Goal: Task Accomplishment & Management: Complete application form

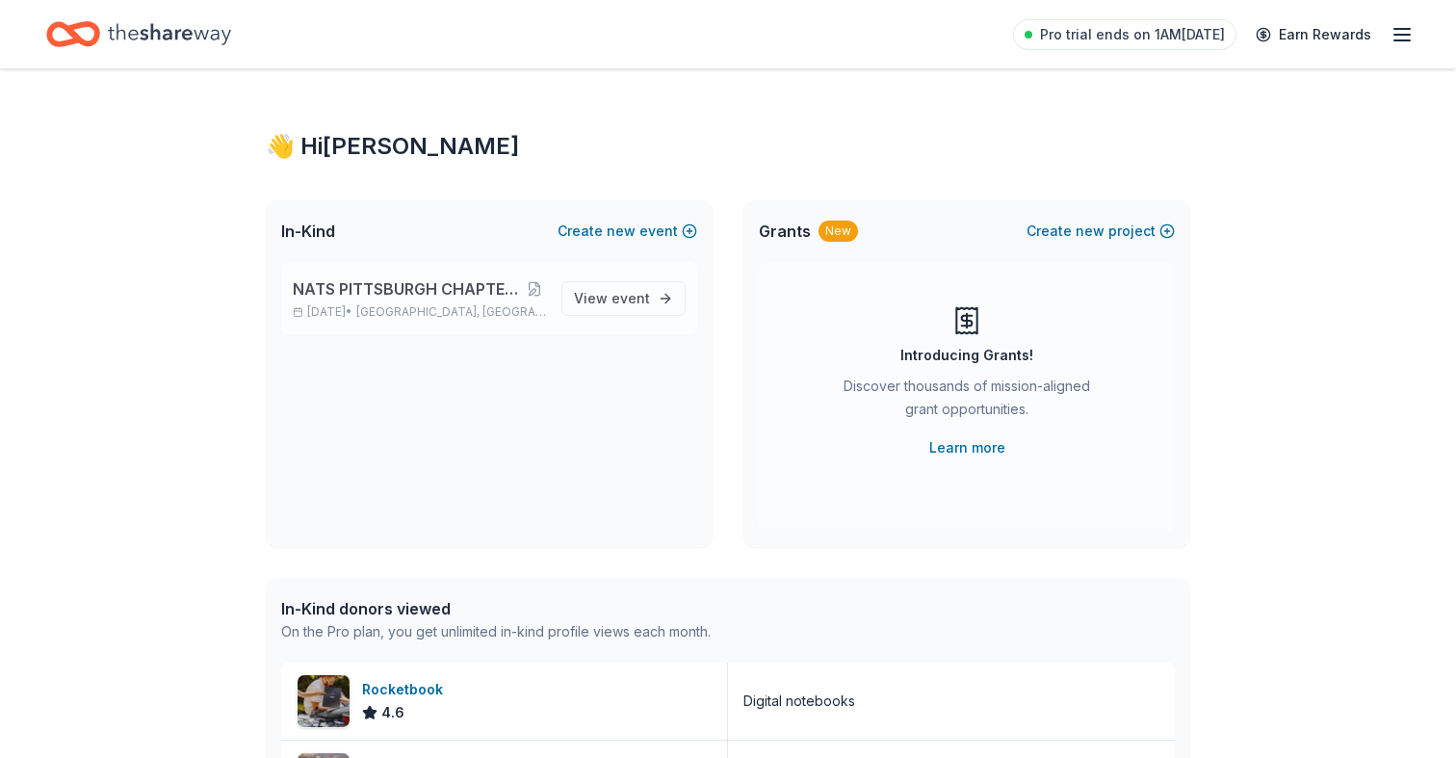
click at [452, 289] on span "NATS PITTSBURGH CHAPTER FIRST ANNIVERSARY" at bounding box center [408, 288] width 230 height 23
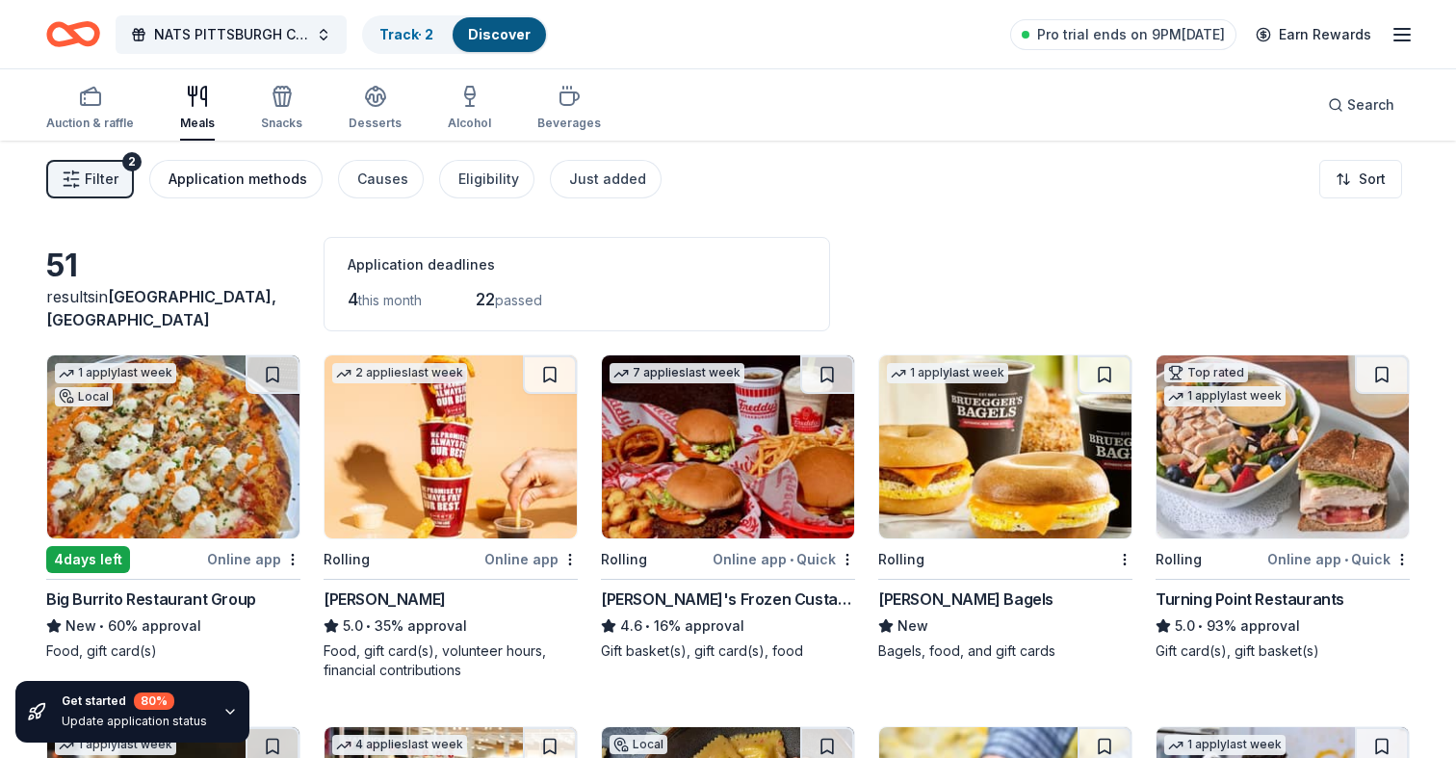
click at [271, 184] on div "Application methods" at bounding box center [237, 179] width 139 height 23
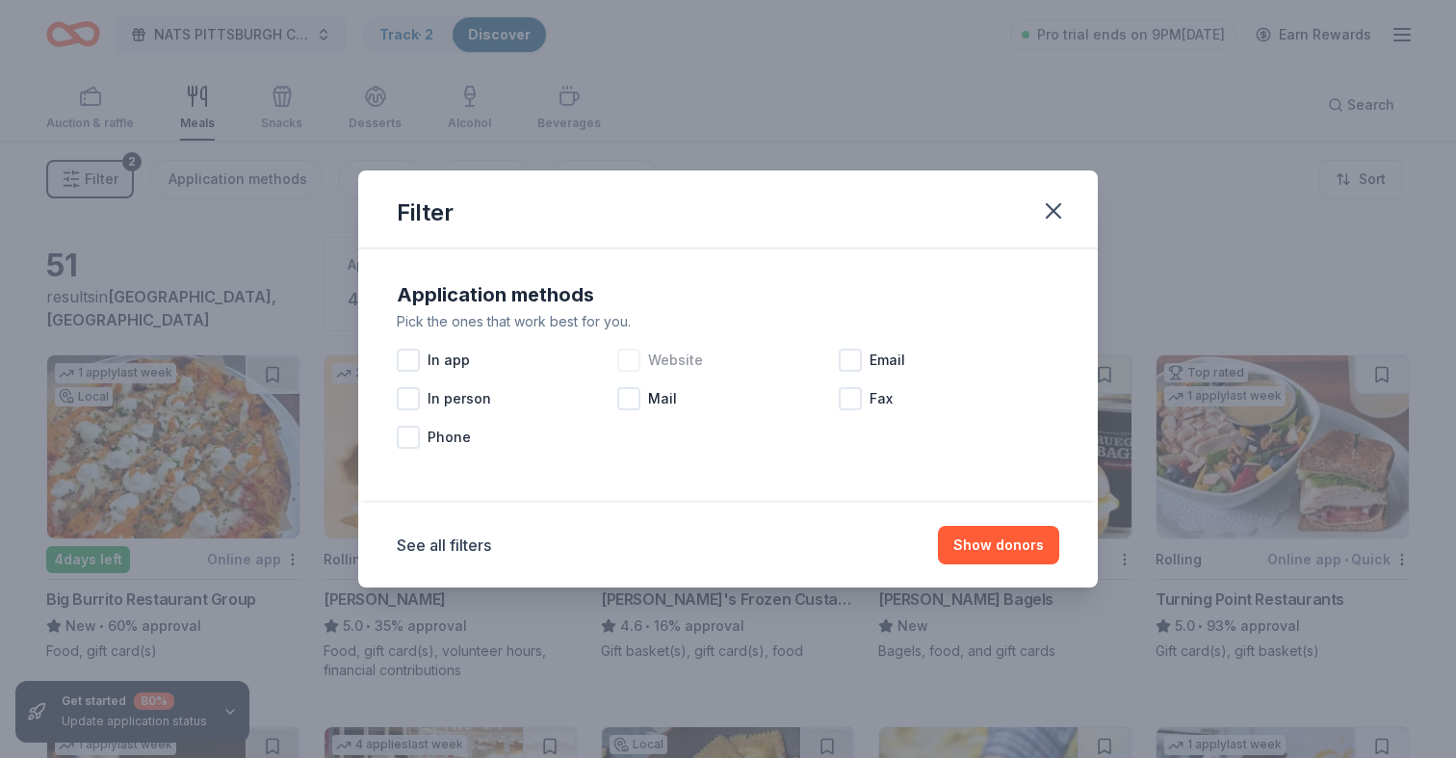
click at [633, 357] on div at bounding box center [628, 360] width 23 height 23
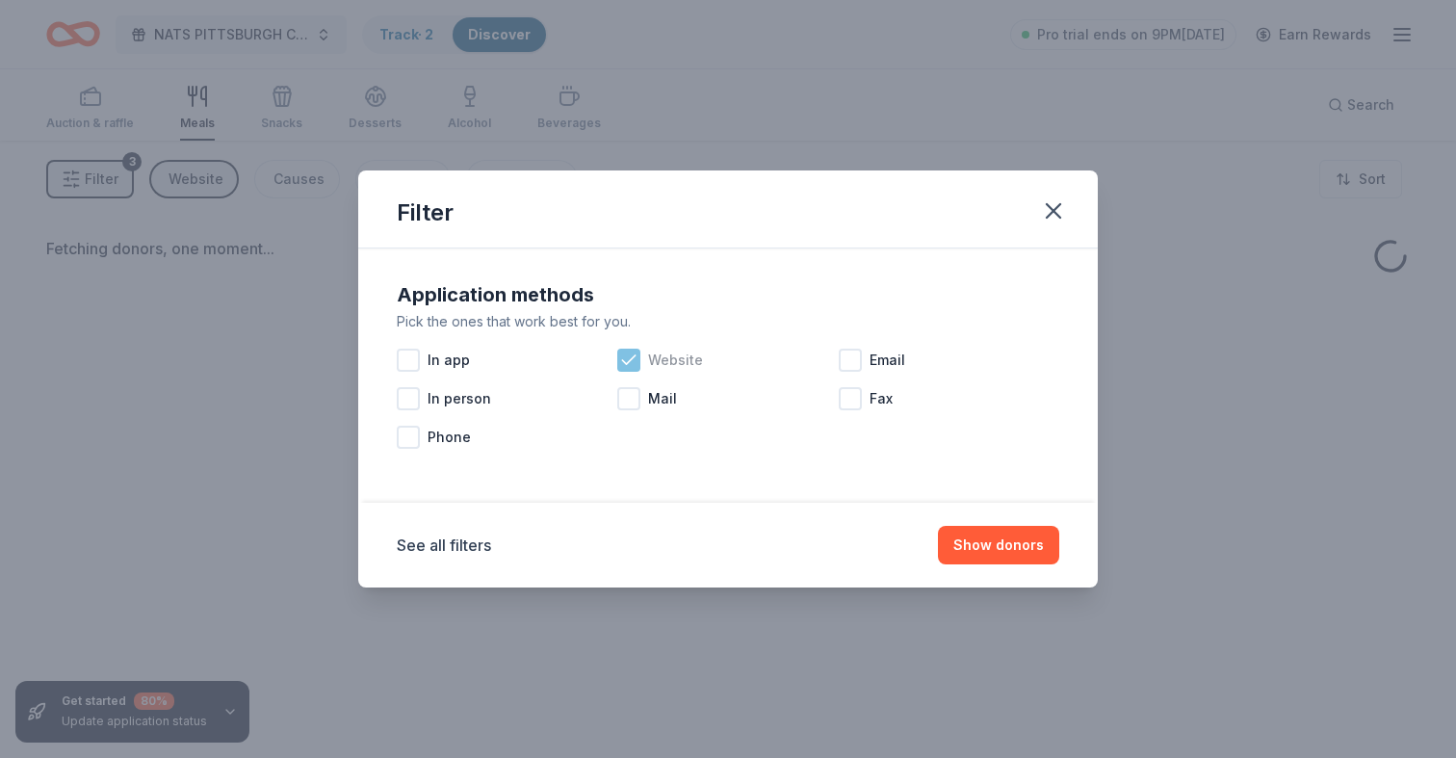
click at [836, 354] on div "Website" at bounding box center [727, 360] width 220 height 39
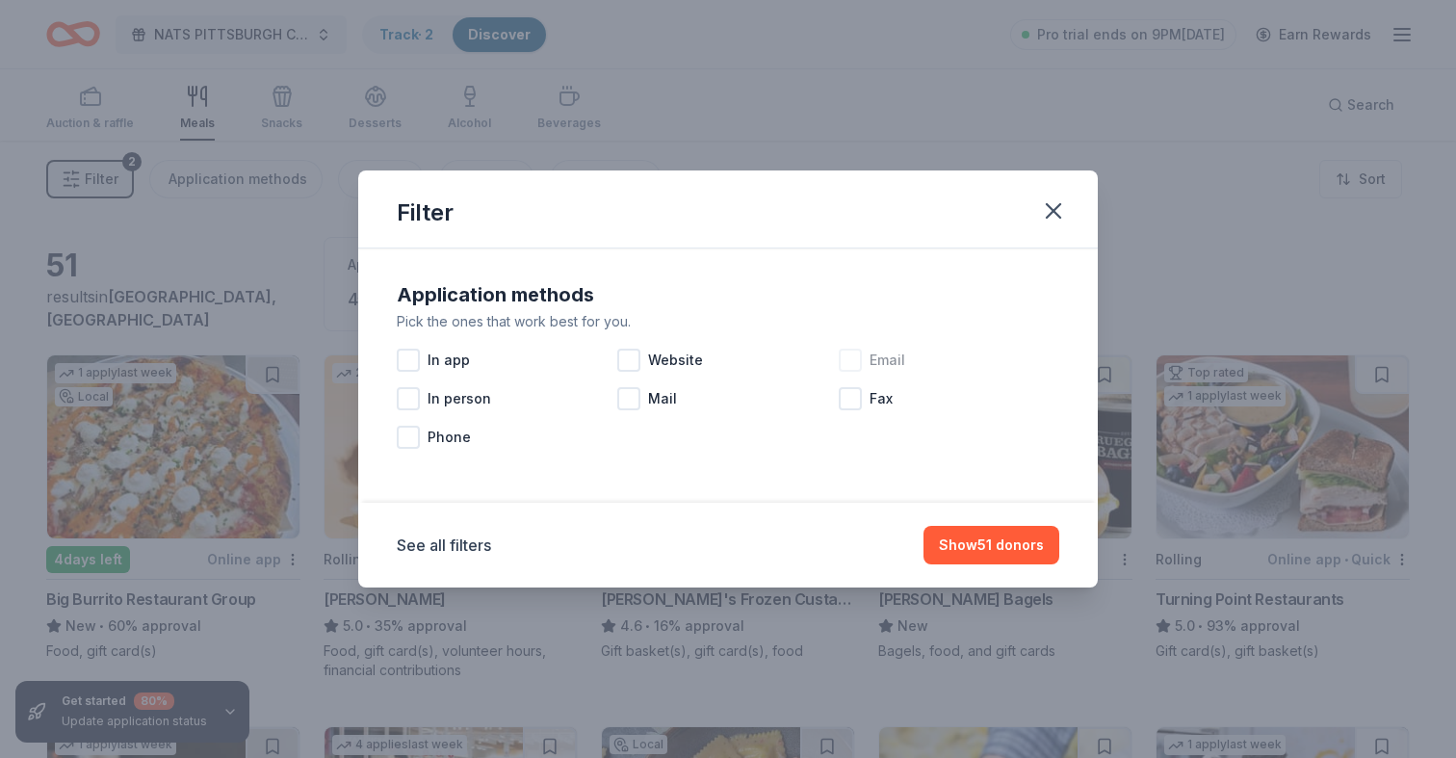
click at [850, 356] on div at bounding box center [850, 360] width 23 height 23
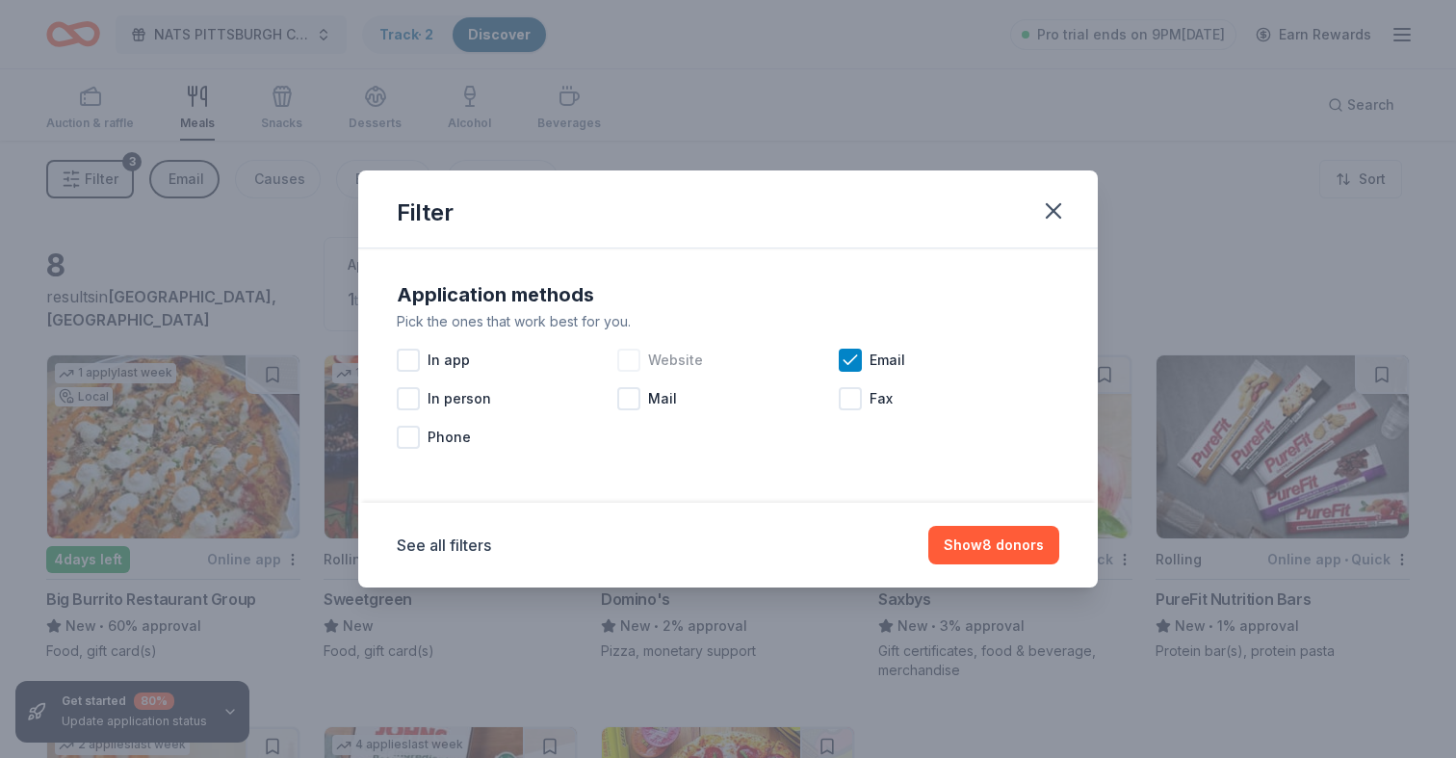
click at [632, 358] on div at bounding box center [628, 360] width 23 height 23
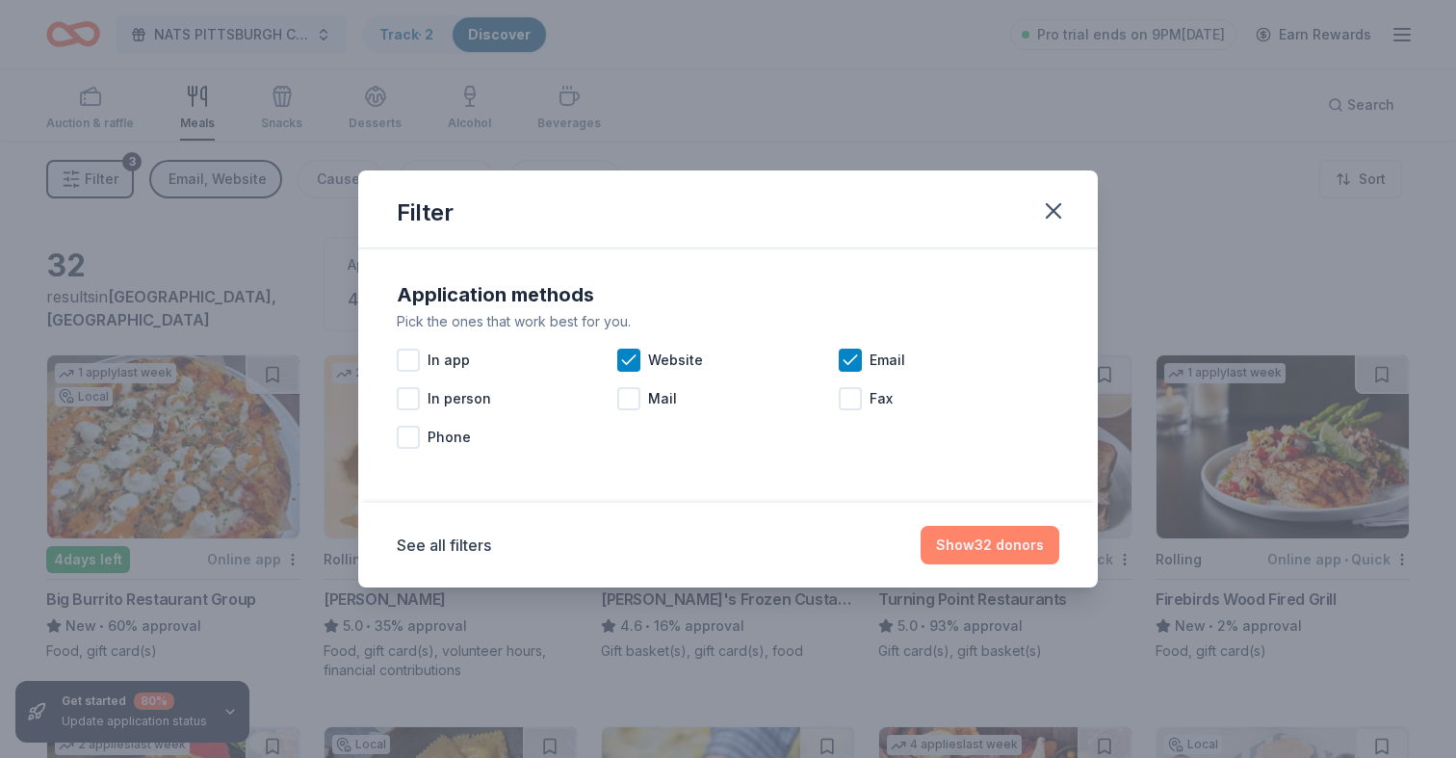
click at [966, 538] on button "Show 32 donors" at bounding box center [989, 545] width 139 height 39
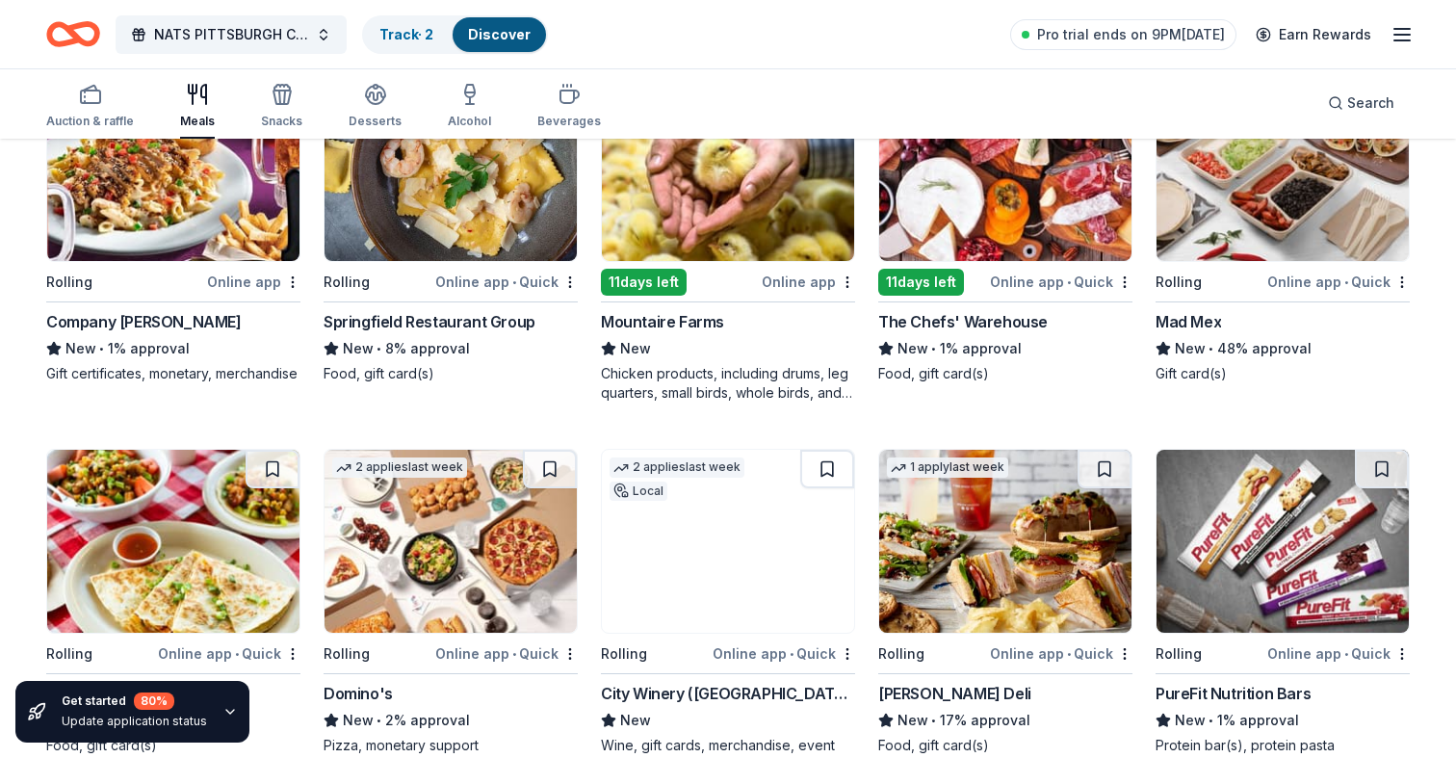
scroll to position [561, 0]
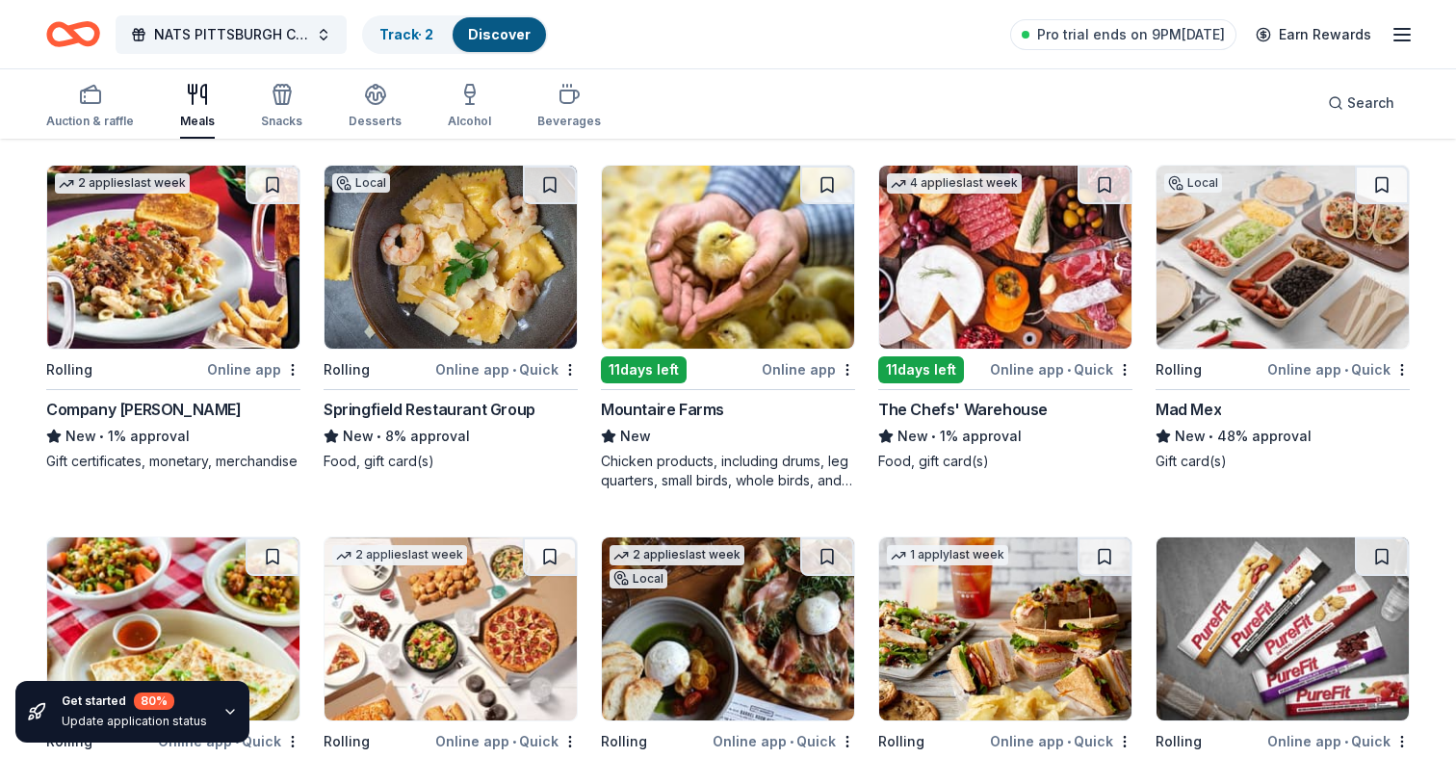
click at [1207, 297] on img at bounding box center [1282, 257] width 252 height 183
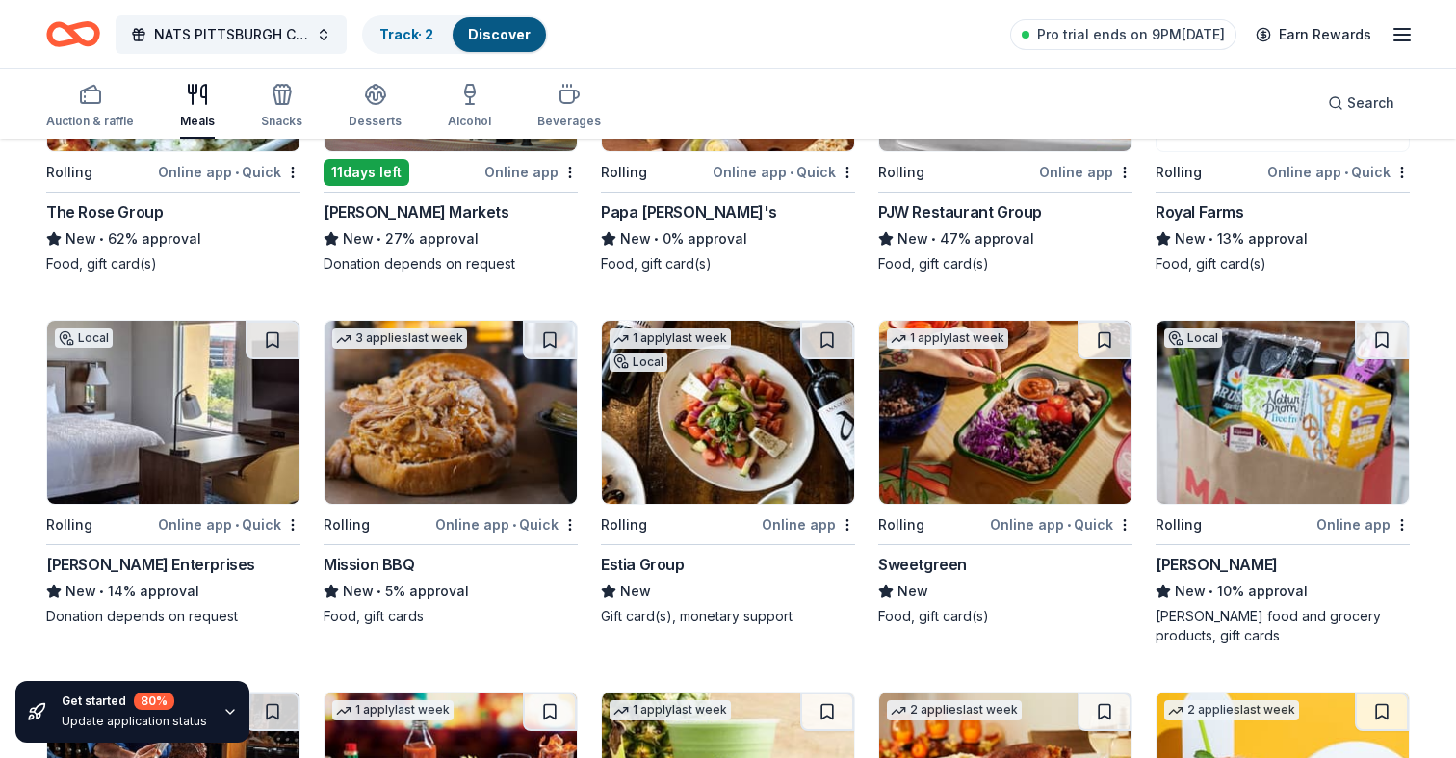
scroll to position [1503, 0]
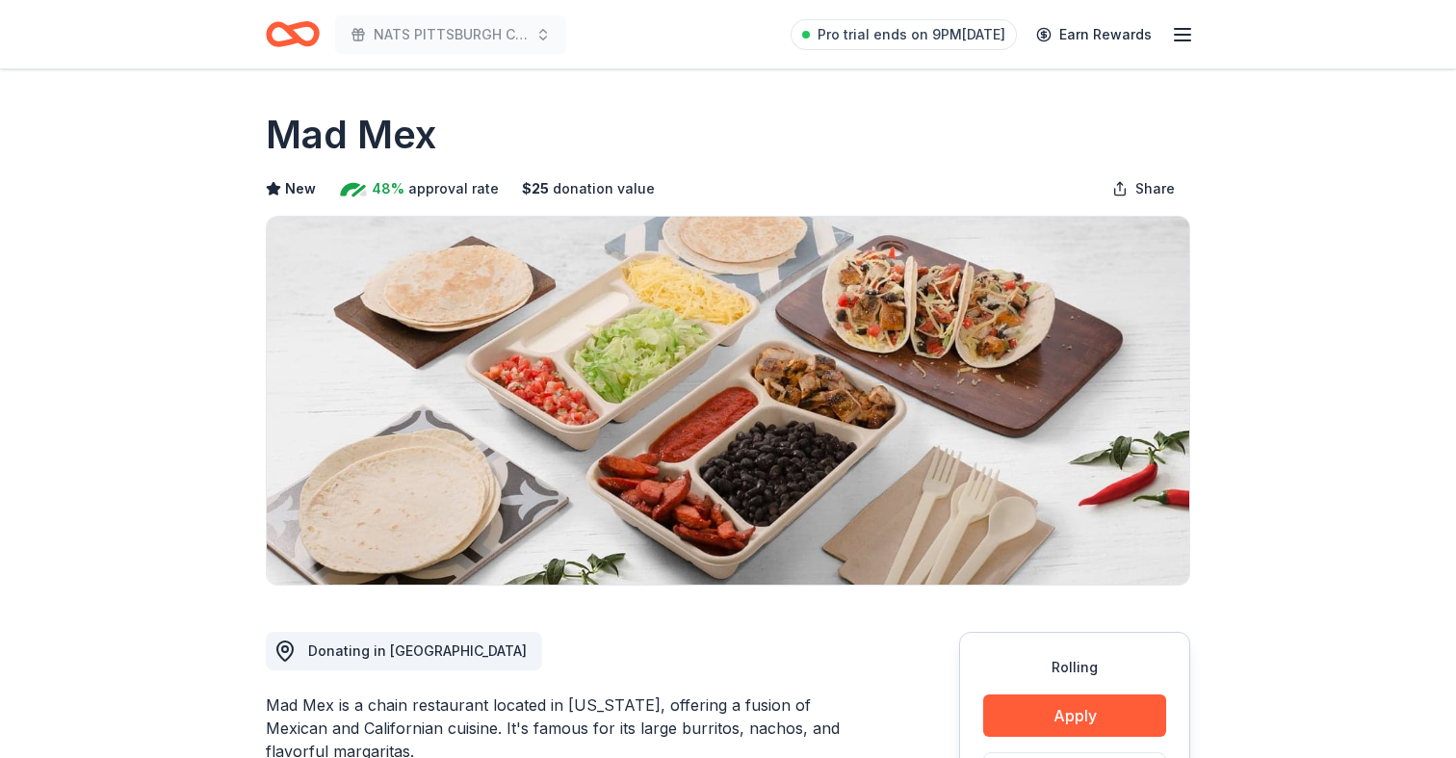
click at [295, 40] on icon "Home" at bounding box center [284, 33] width 30 height 19
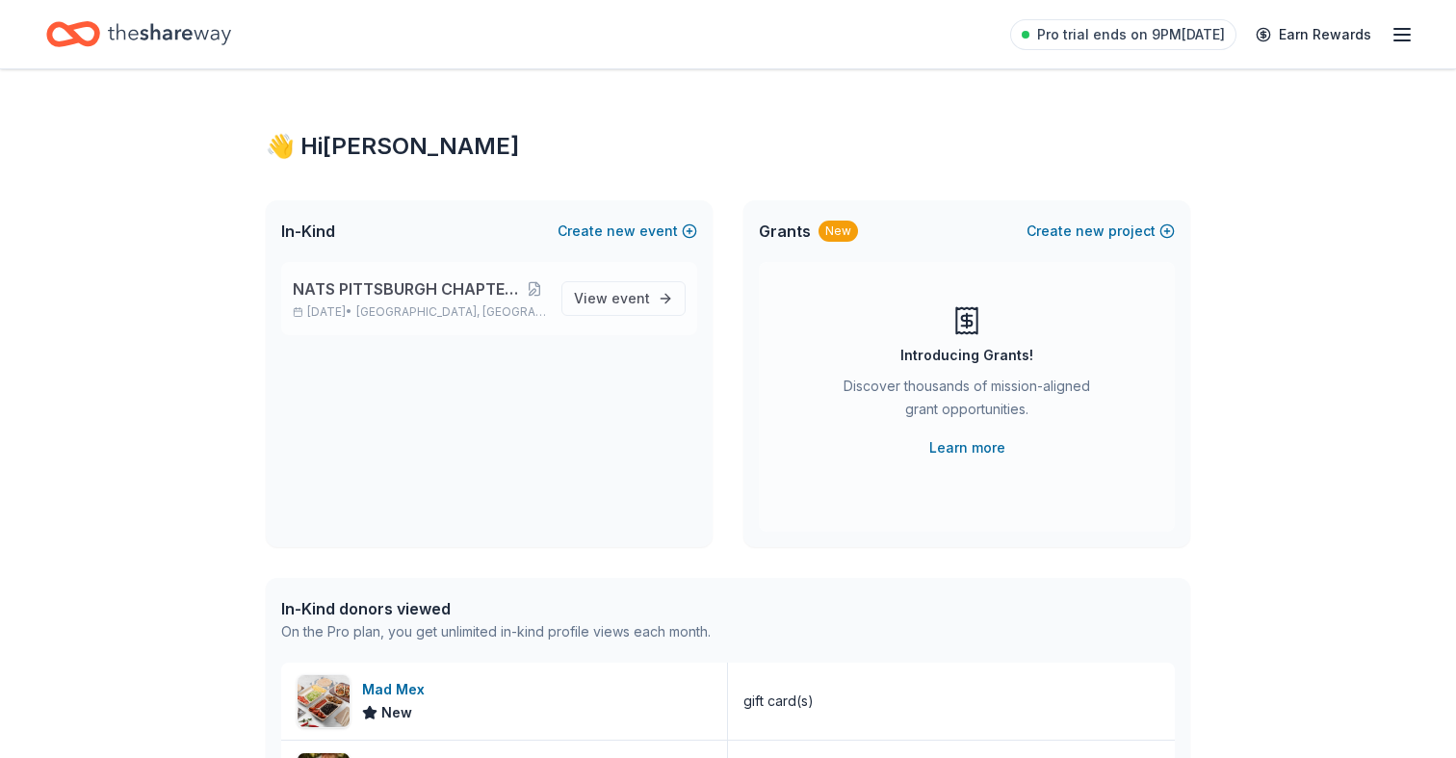
click at [343, 288] on span "NATS PITTSBURGH CHAPTER FIRST ANNIVERSARY" at bounding box center [408, 288] width 230 height 23
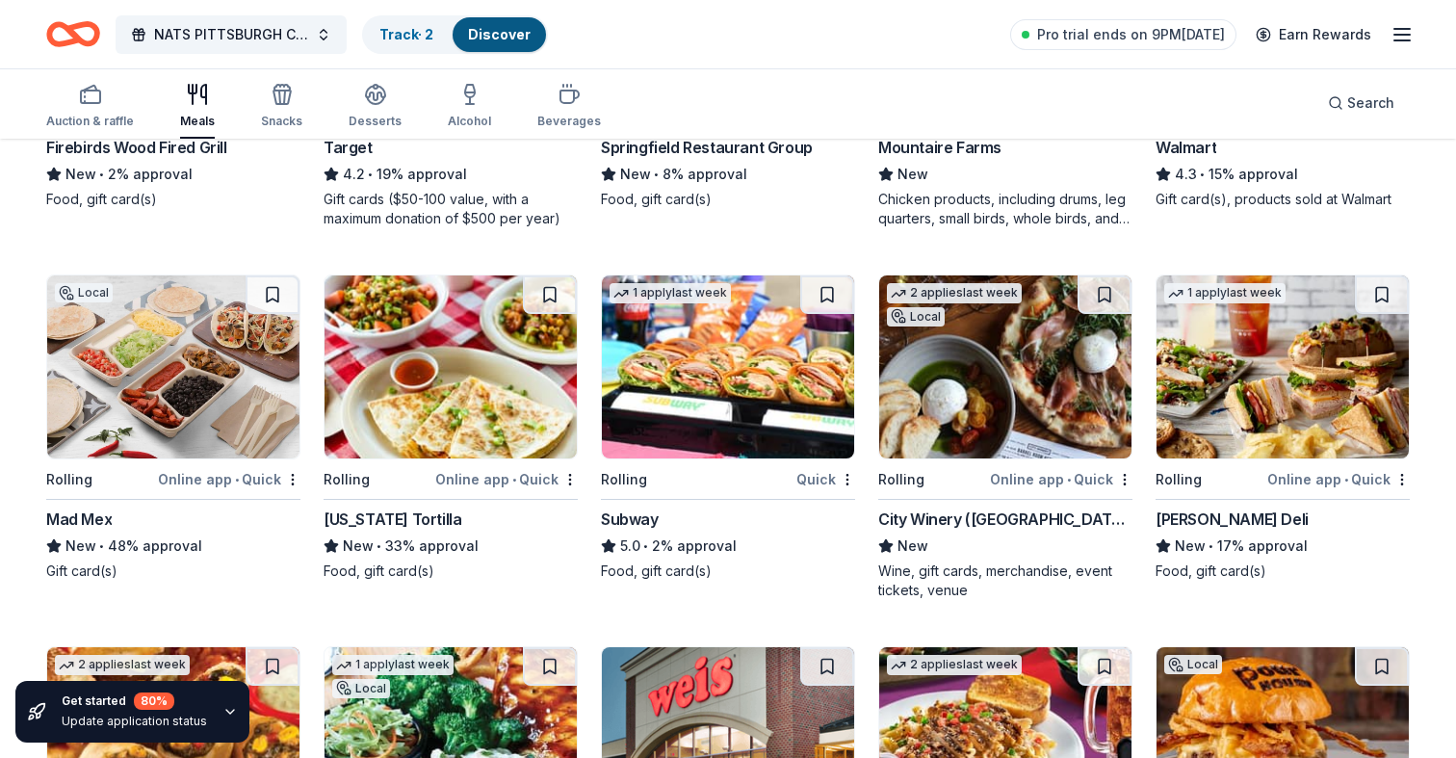
scroll to position [824, 0]
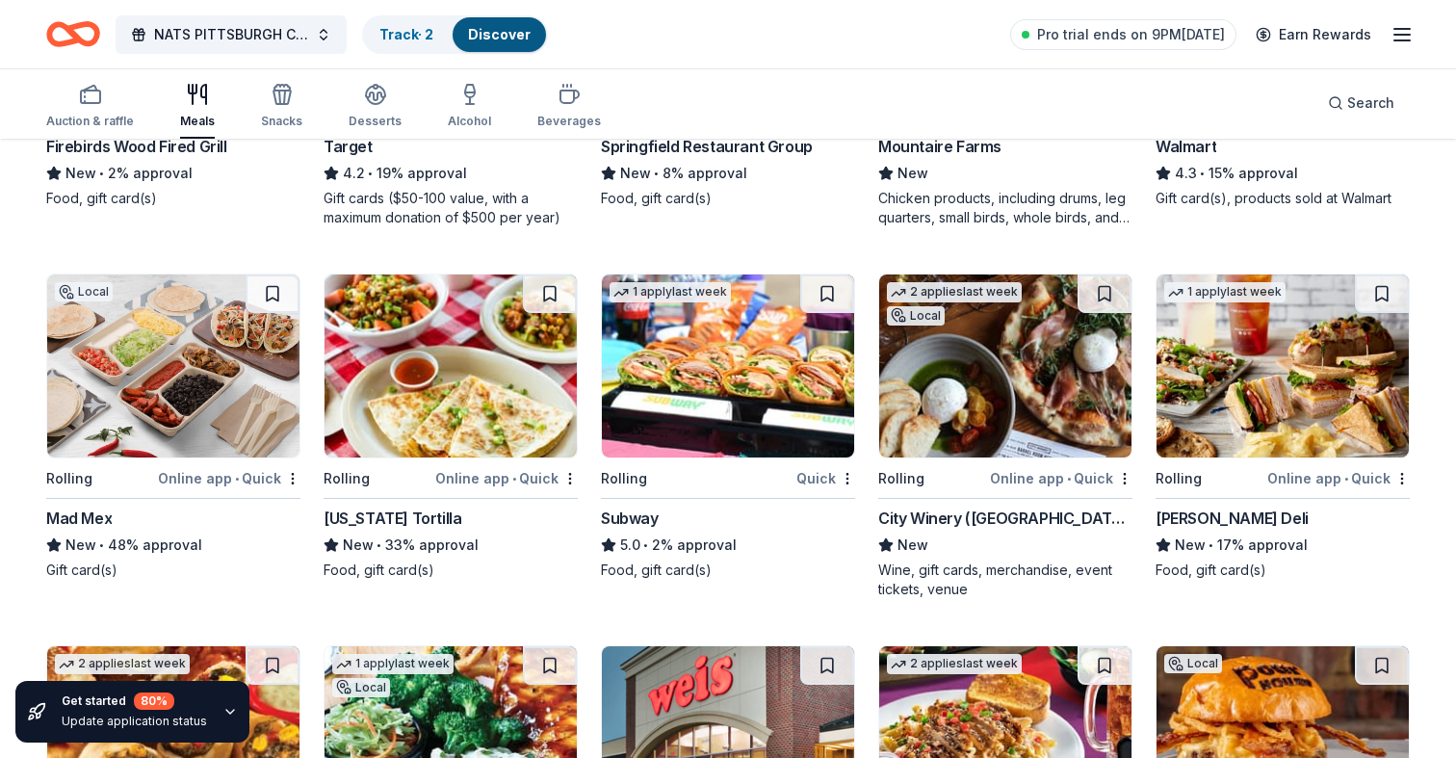
click at [742, 374] on img at bounding box center [728, 365] width 252 height 183
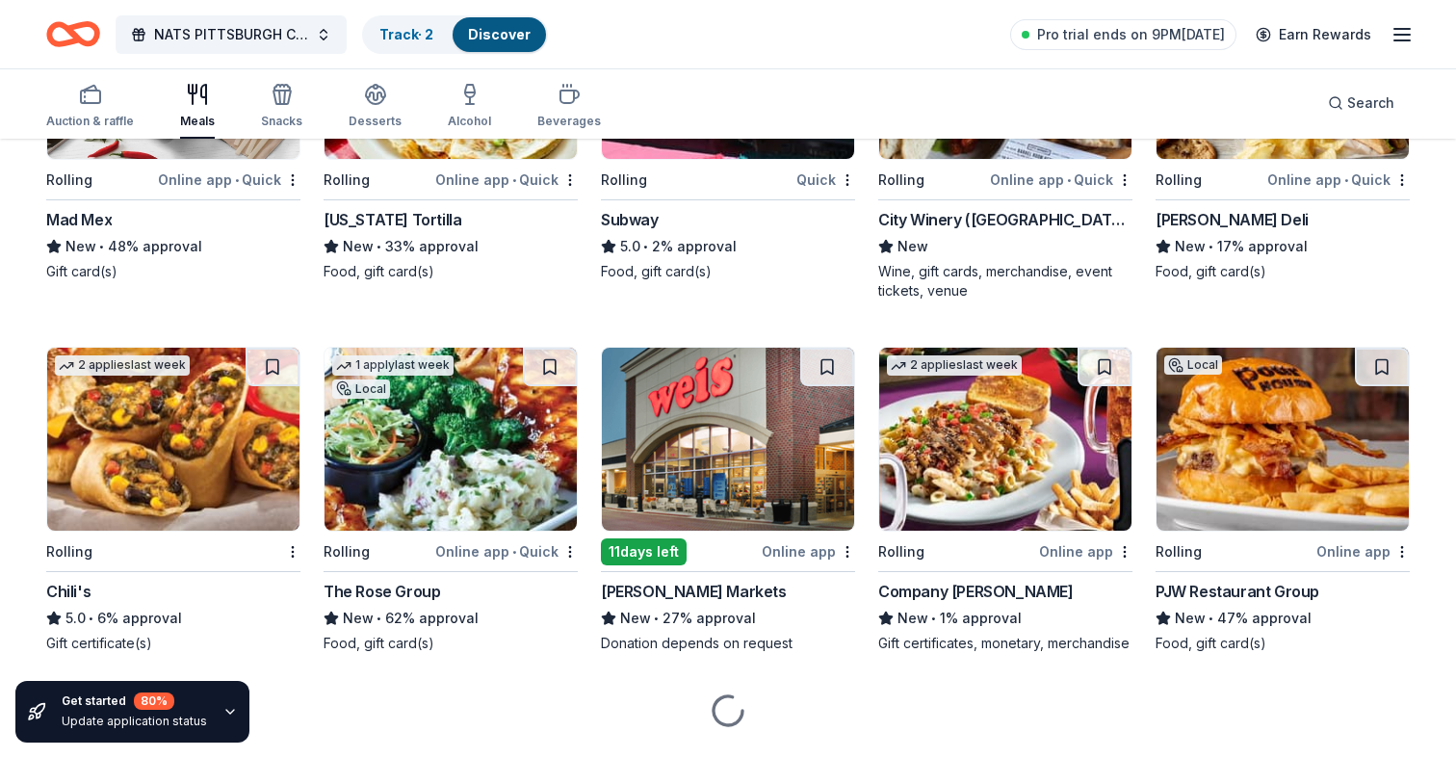
scroll to position [1191, 0]
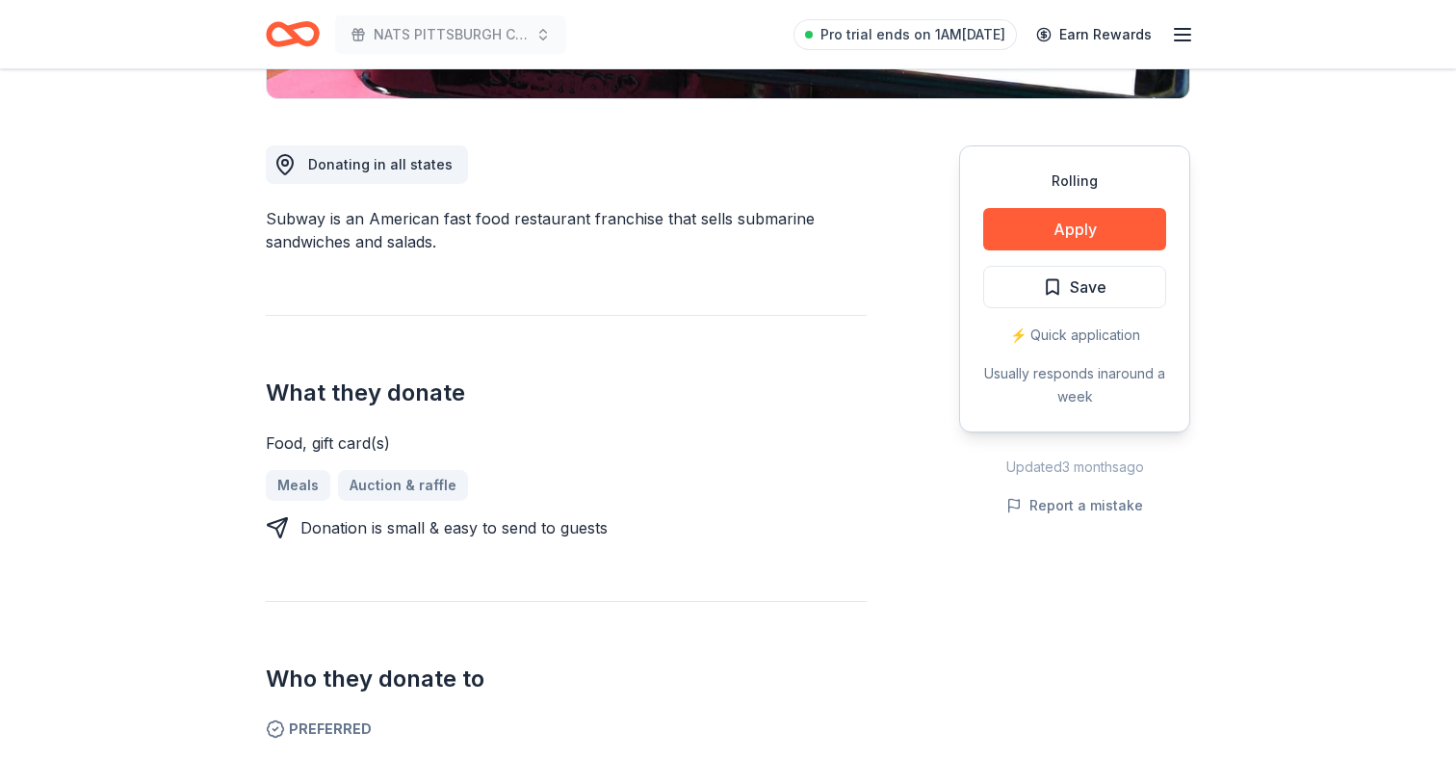
scroll to position [478, 0]
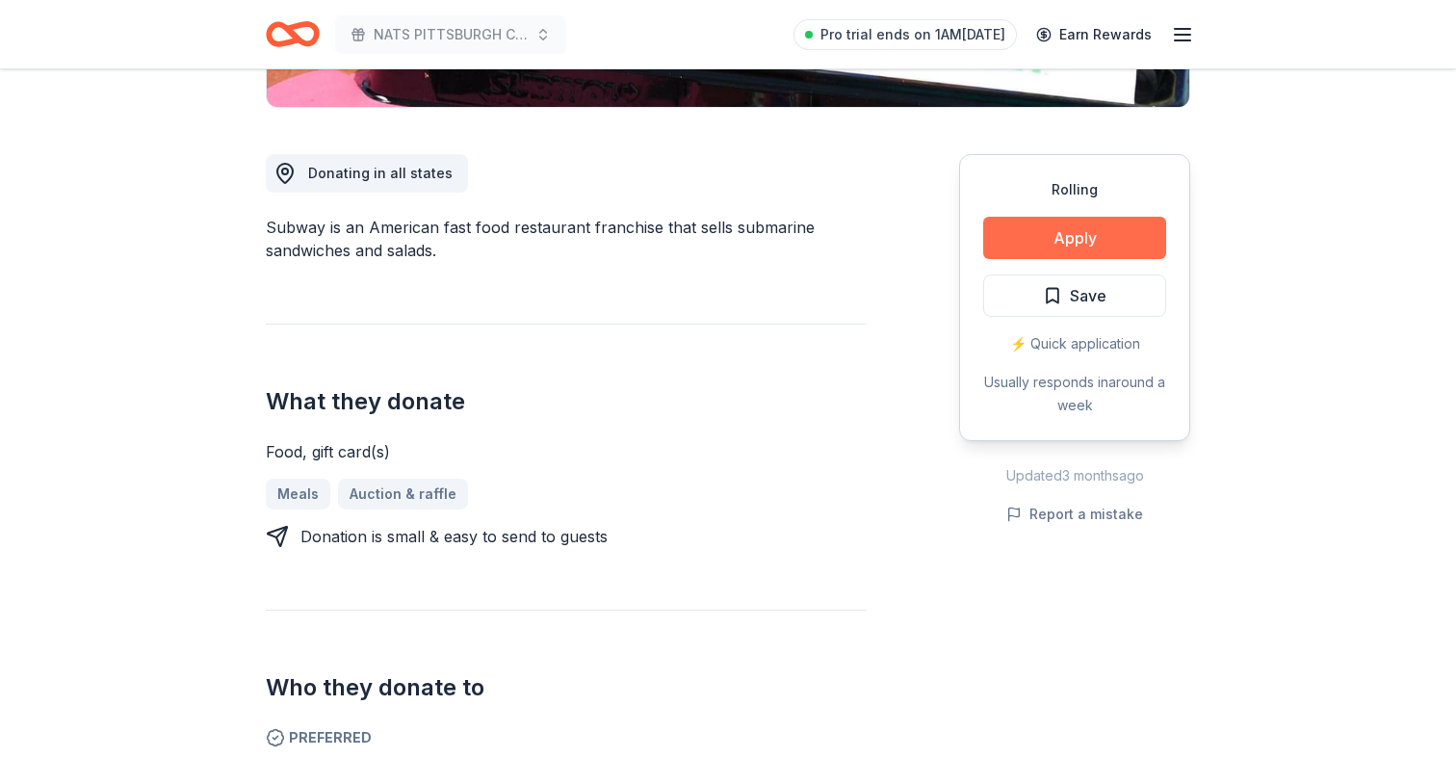
click at [1045, 232] on button "Apply" at bounding box center [1074, 238] width 183 height 42
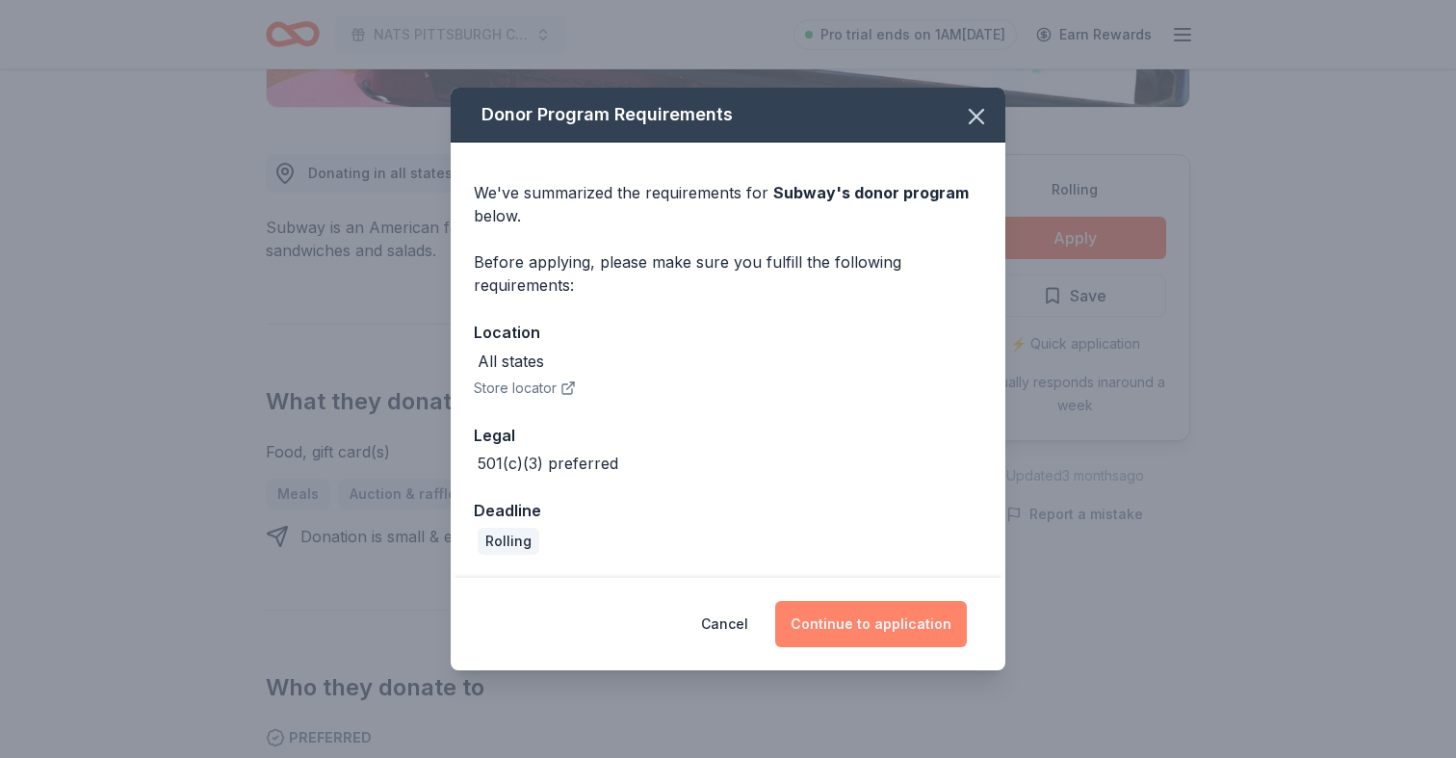
click at [841, 619] on button "Continue to application" at bounding box center [871, 624] width 192 height 46
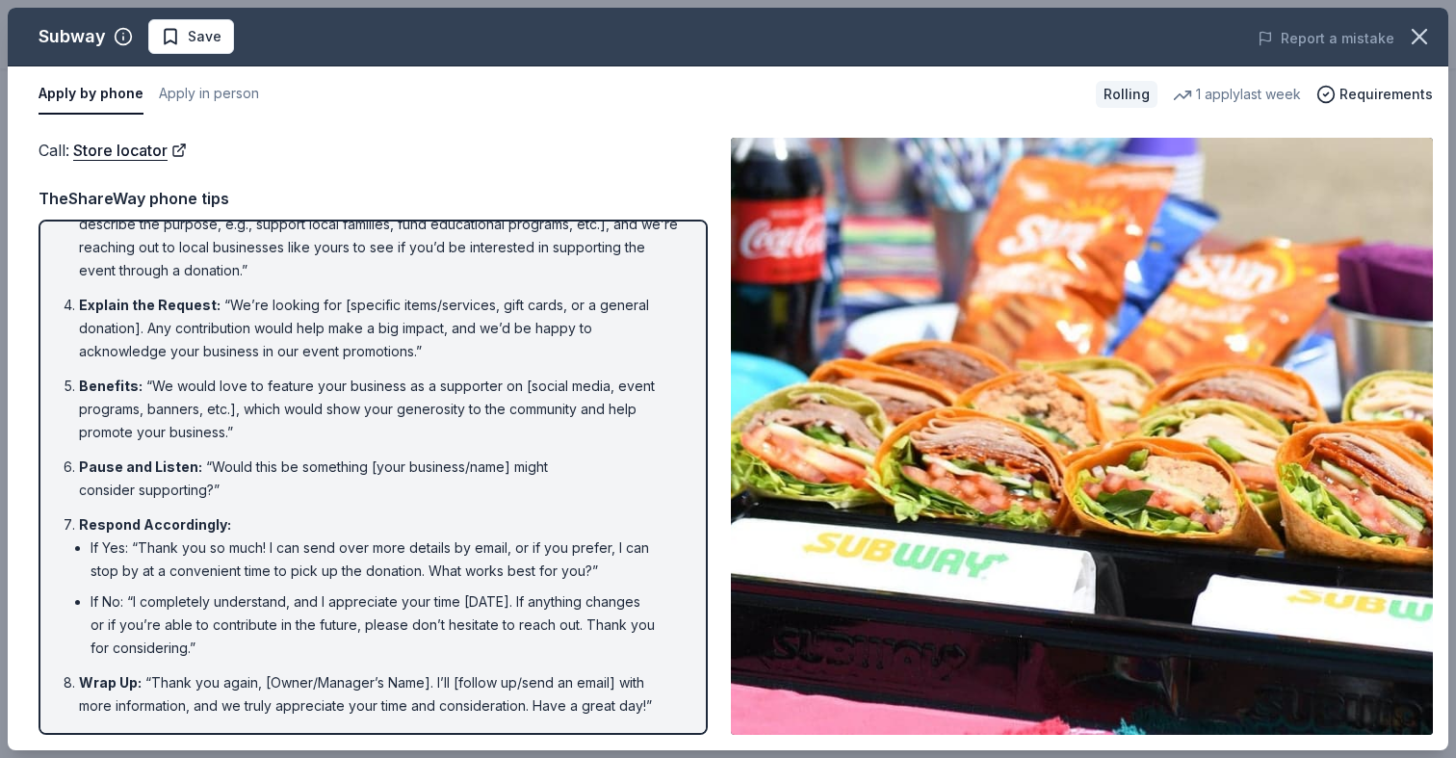
scroll to position [0, 0]
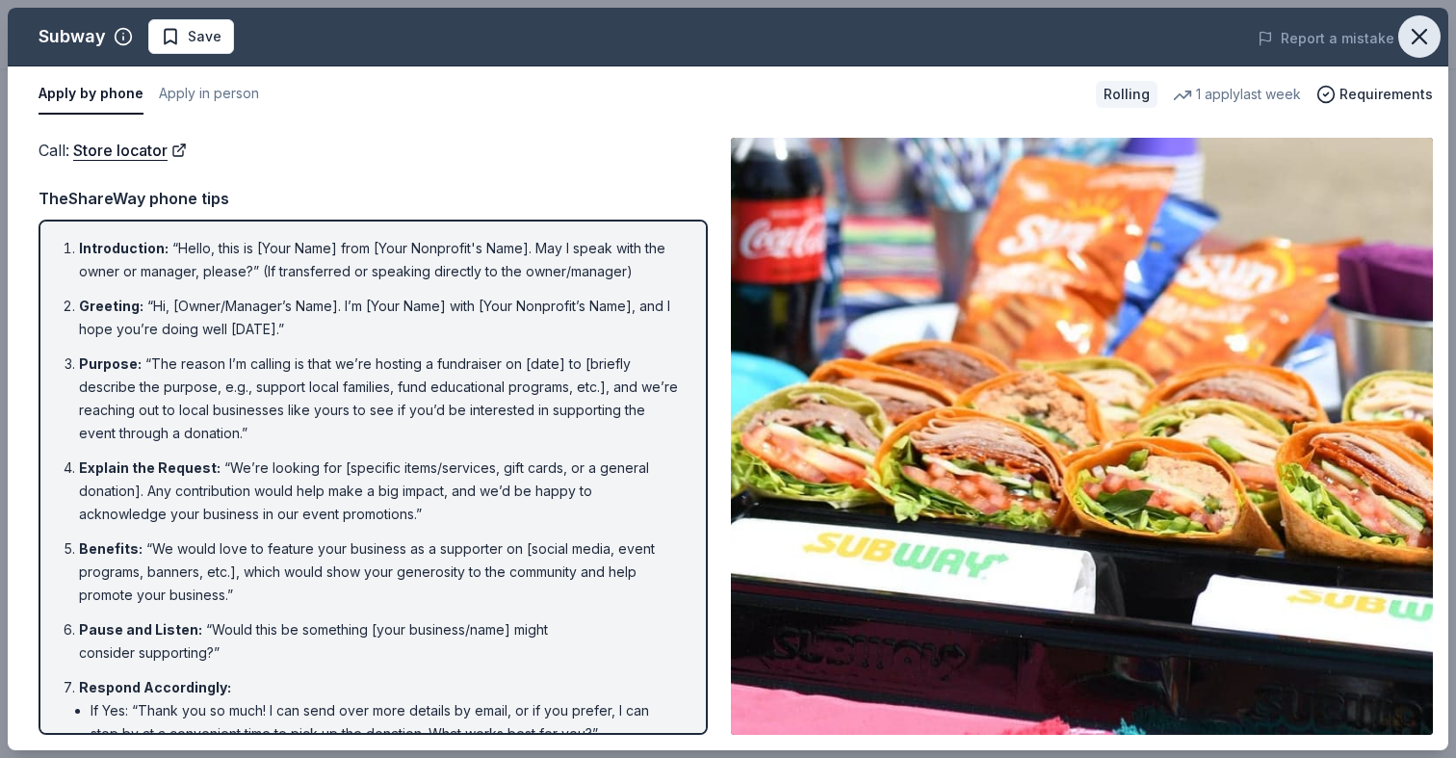
click at [1419, 42] on icon "button" at bounding box center [1419, 36] width 27 height 27
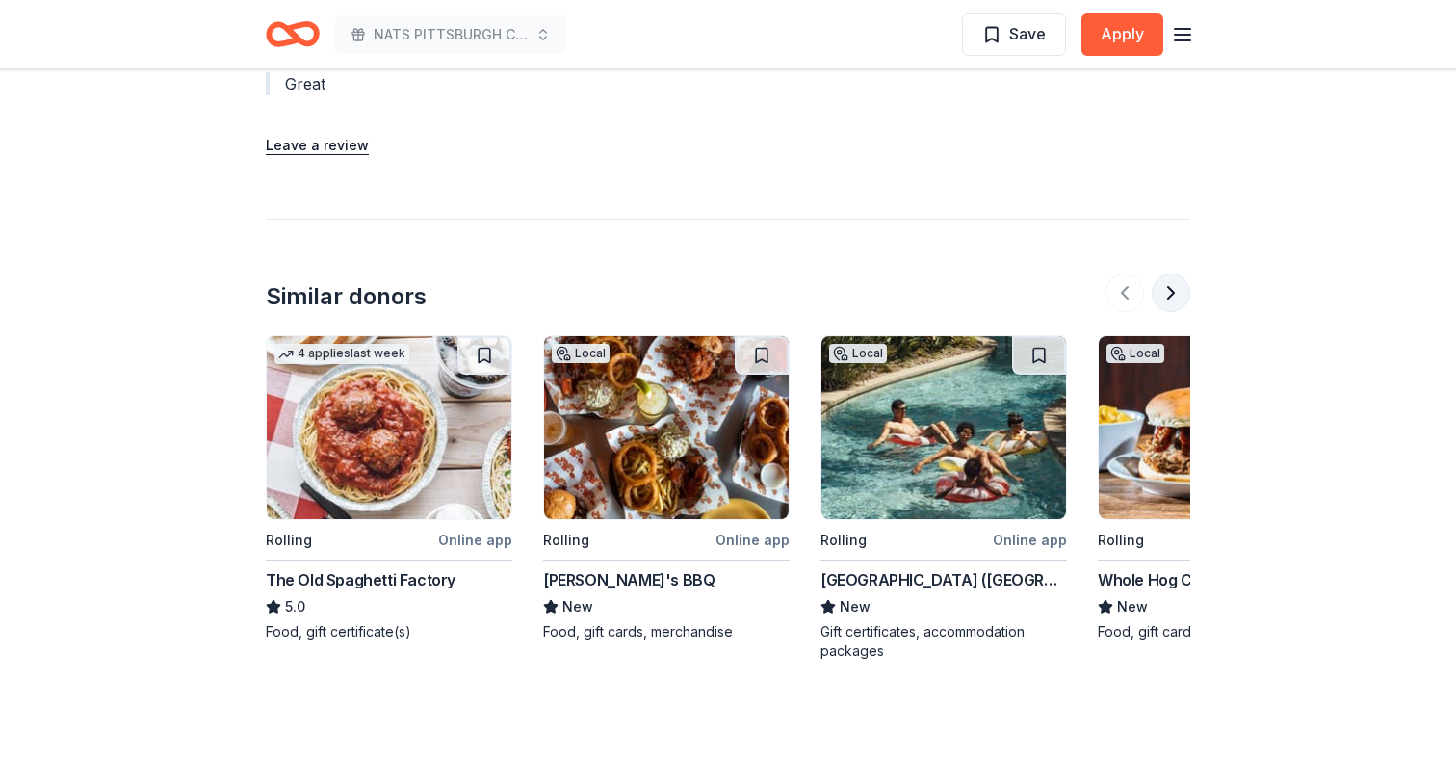
click at [1172, 295] on button at bounding box center [1170, 292] width 39 height 39
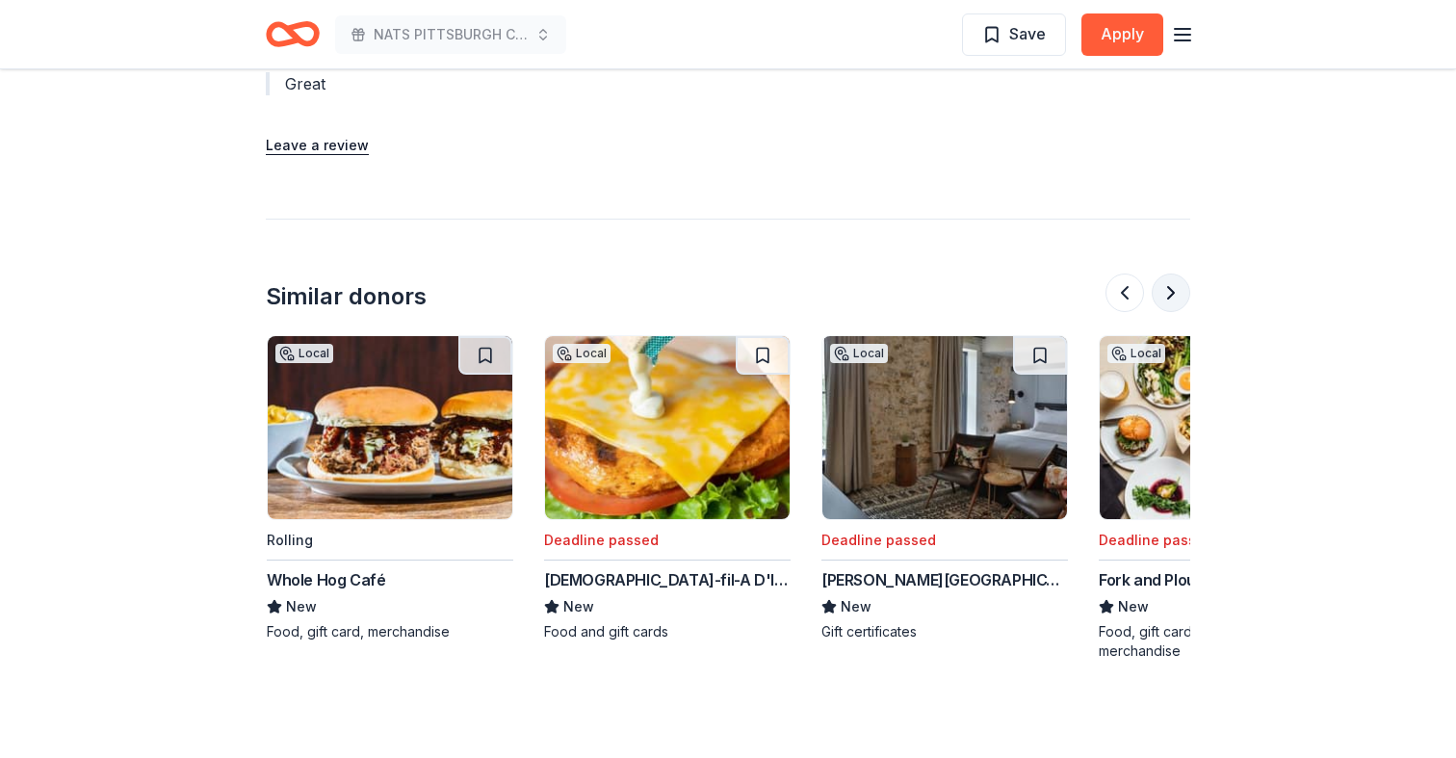
scroll to position [0, 832]
click at [1172, 295] on button at bounding box center [1170, 292] width 39 height 39
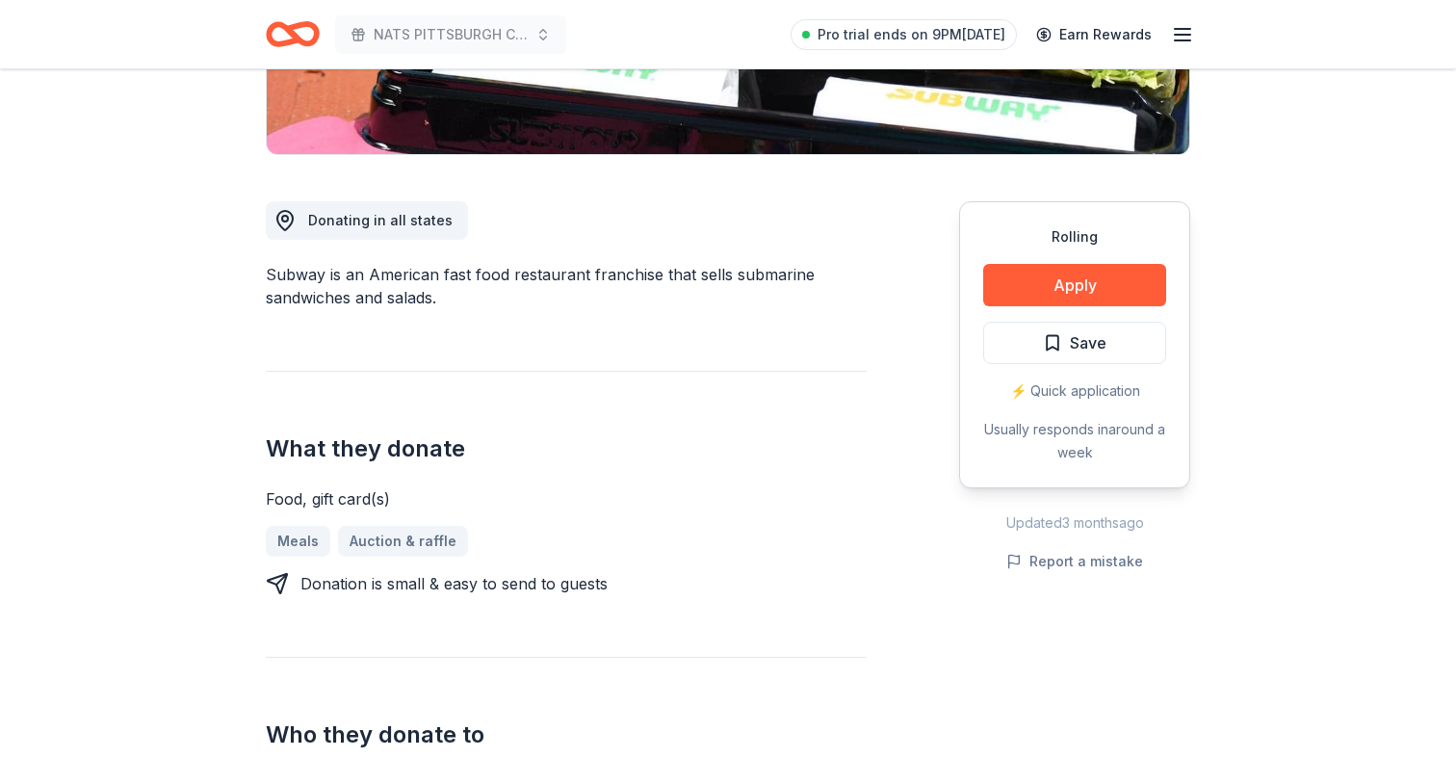
scroll to position [484, 0]
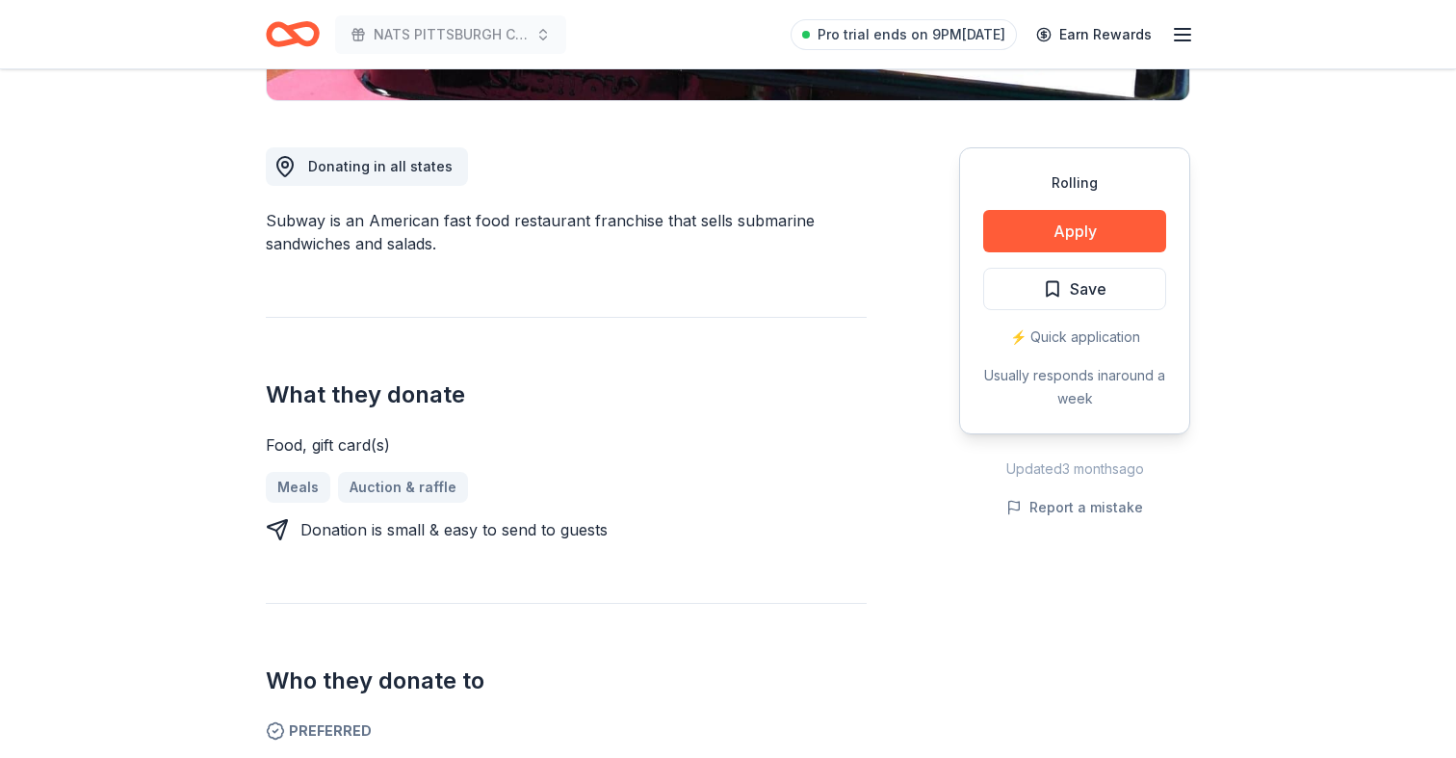
click at [272, 43] on icon "Home" at bounding box center [284, 33] width 30 height 19
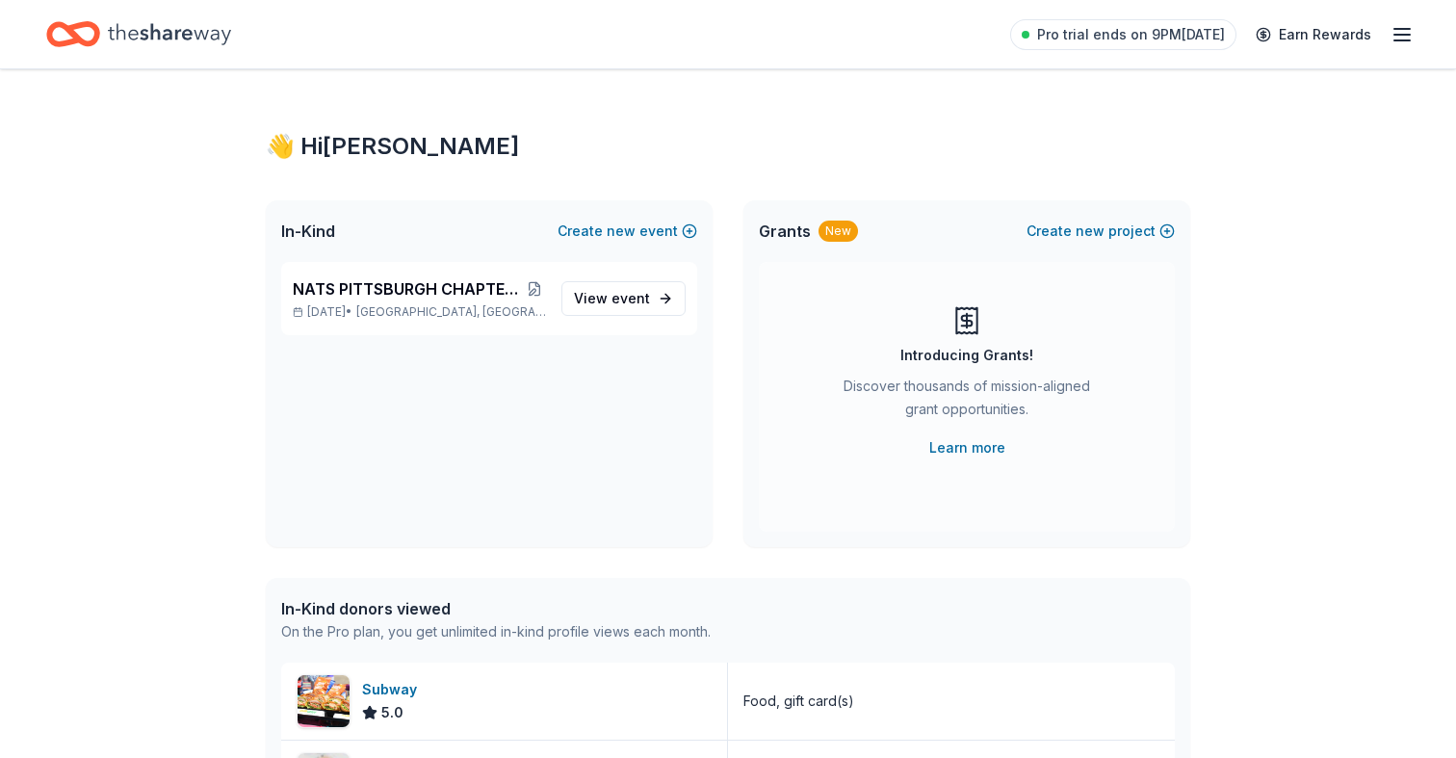
click at [1392, 35] on icon "button" at bounding box center [1401, 34] width 23 height 23
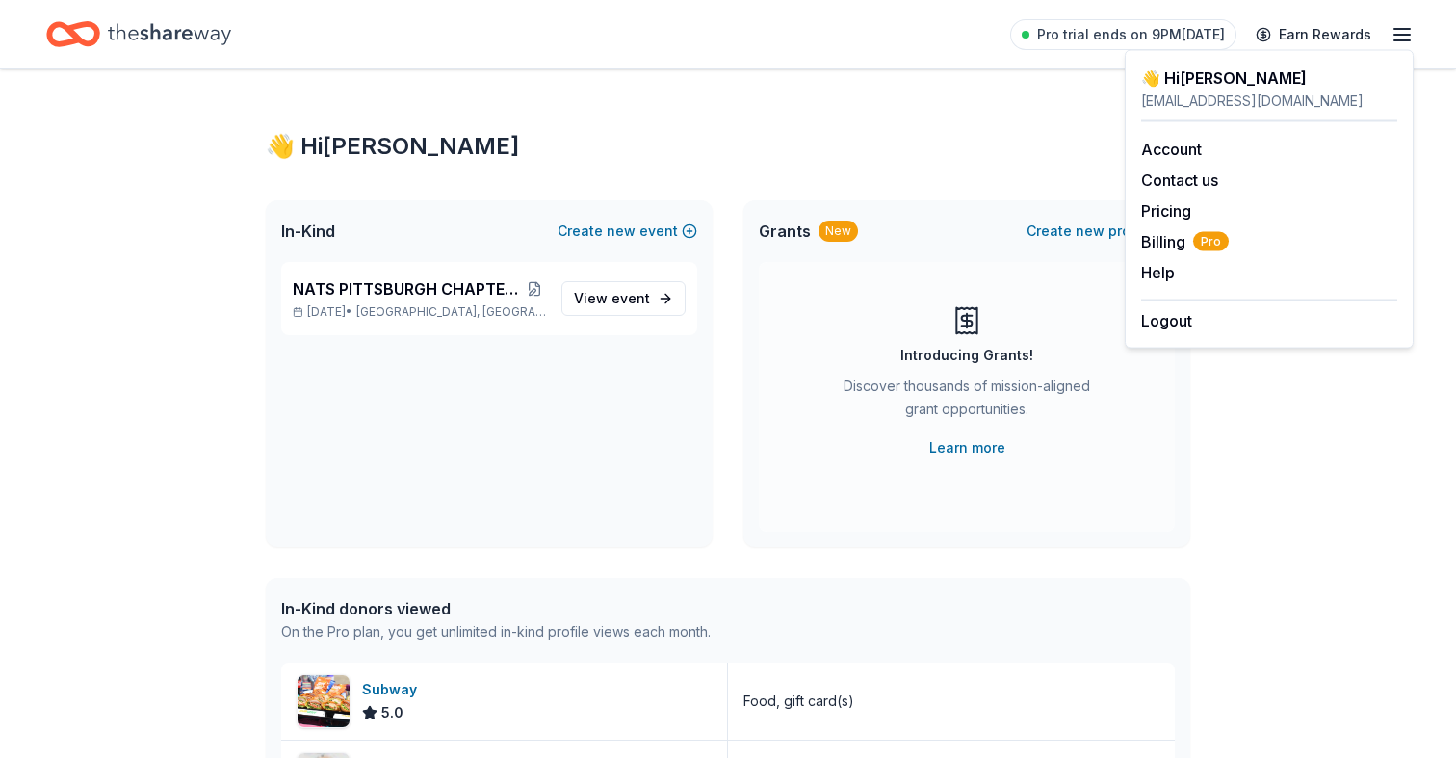
click at [1333, 521] on div "👋 Hi Ravikiran In-Kind Create new event NATS PITTSBURGH CHAPTER FIRST ANNIVERSA…" at bounding box center [728, 741] width 1456 height 1344
